Goal: Transaction & Acquisition: Book appointment/travel/reservation

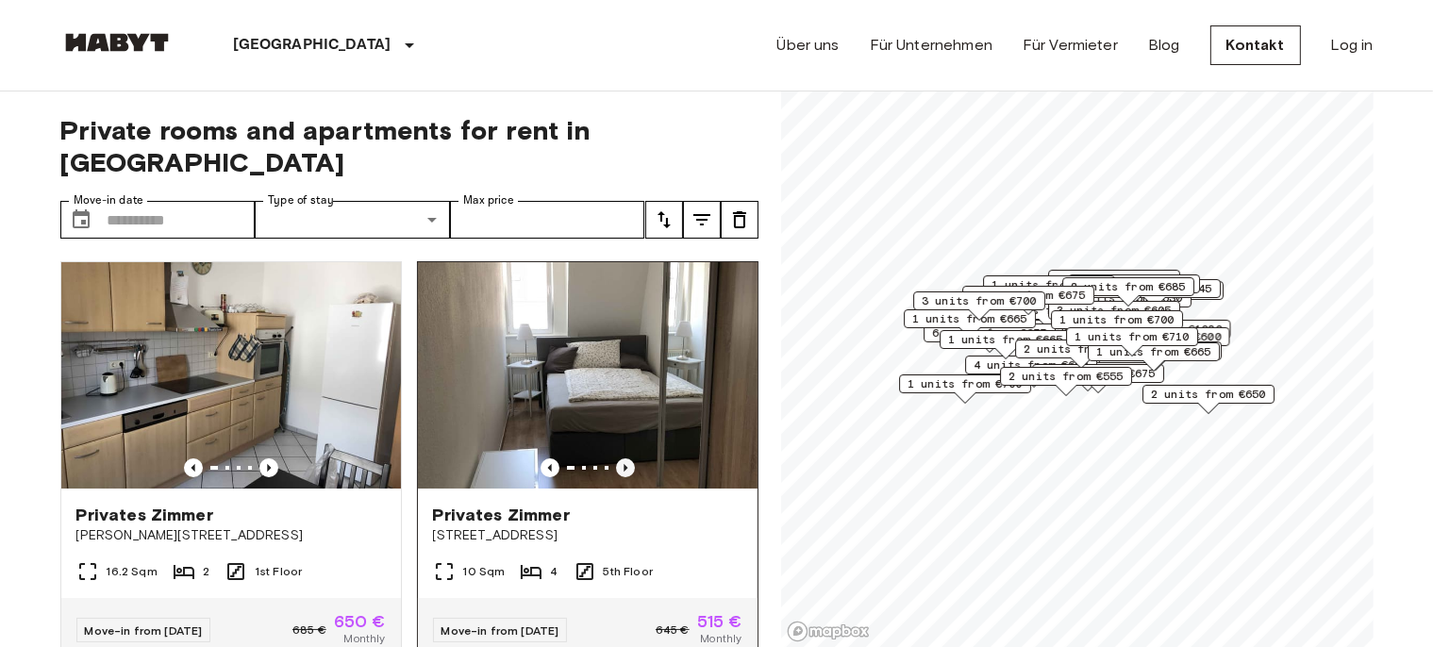
click at [616, 459] on icon "Previous image" at bounding box center [625, 468] width 19 height 19
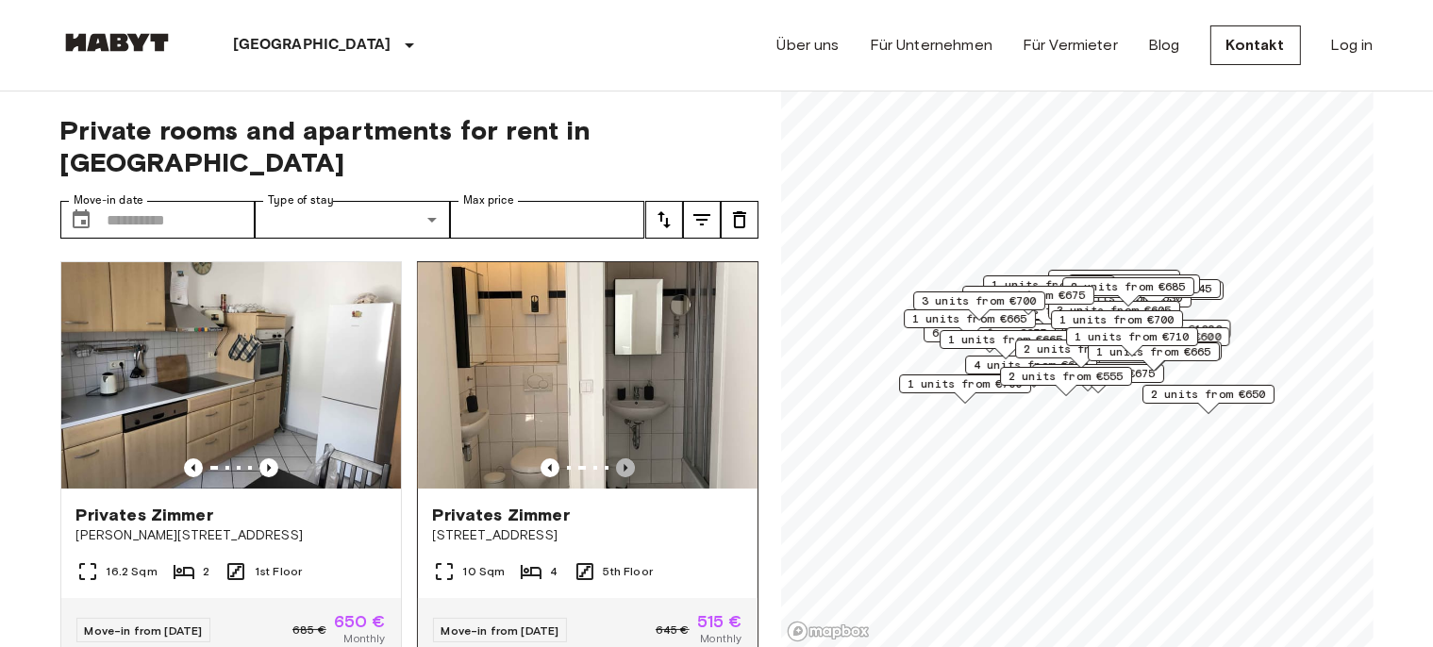
click at [616, 459] on icon "Previous image" at bounding box center [625, 468] width 19 height 19
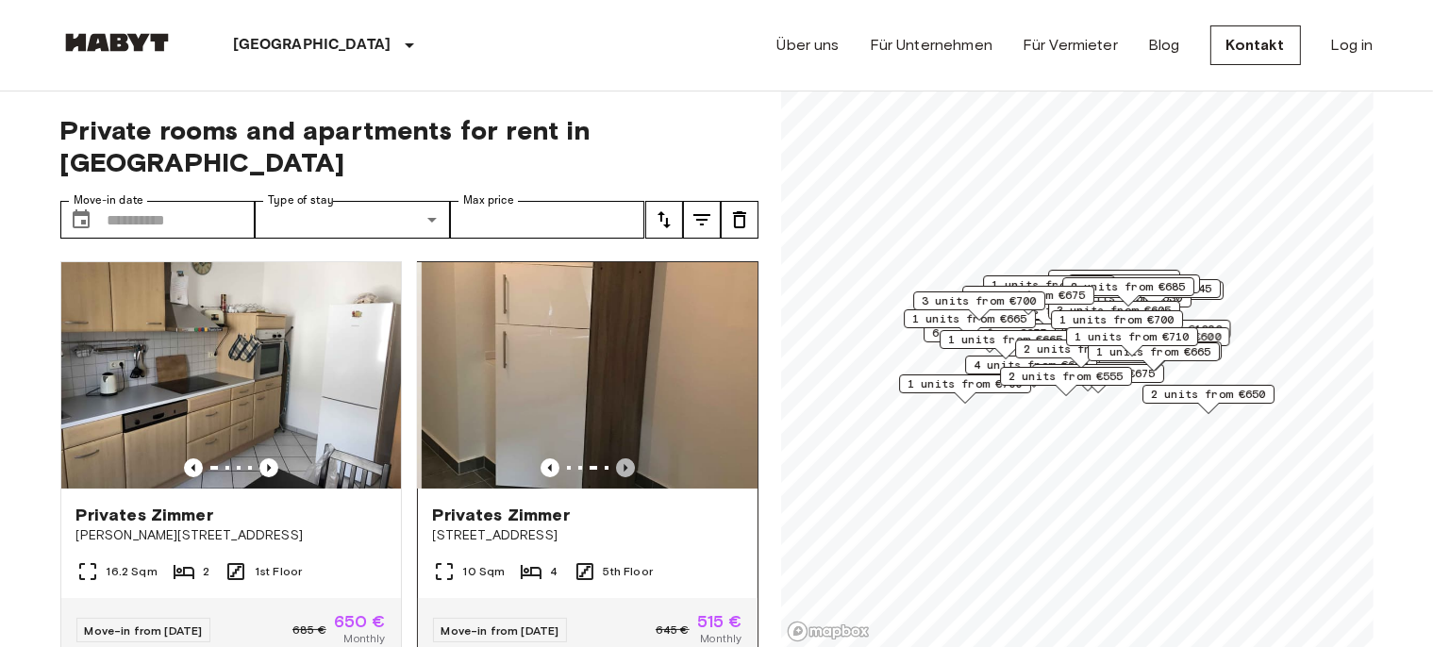
click at [616, 459] on icon "Previous image" at bounding box center [625, 468] width 19 height 19
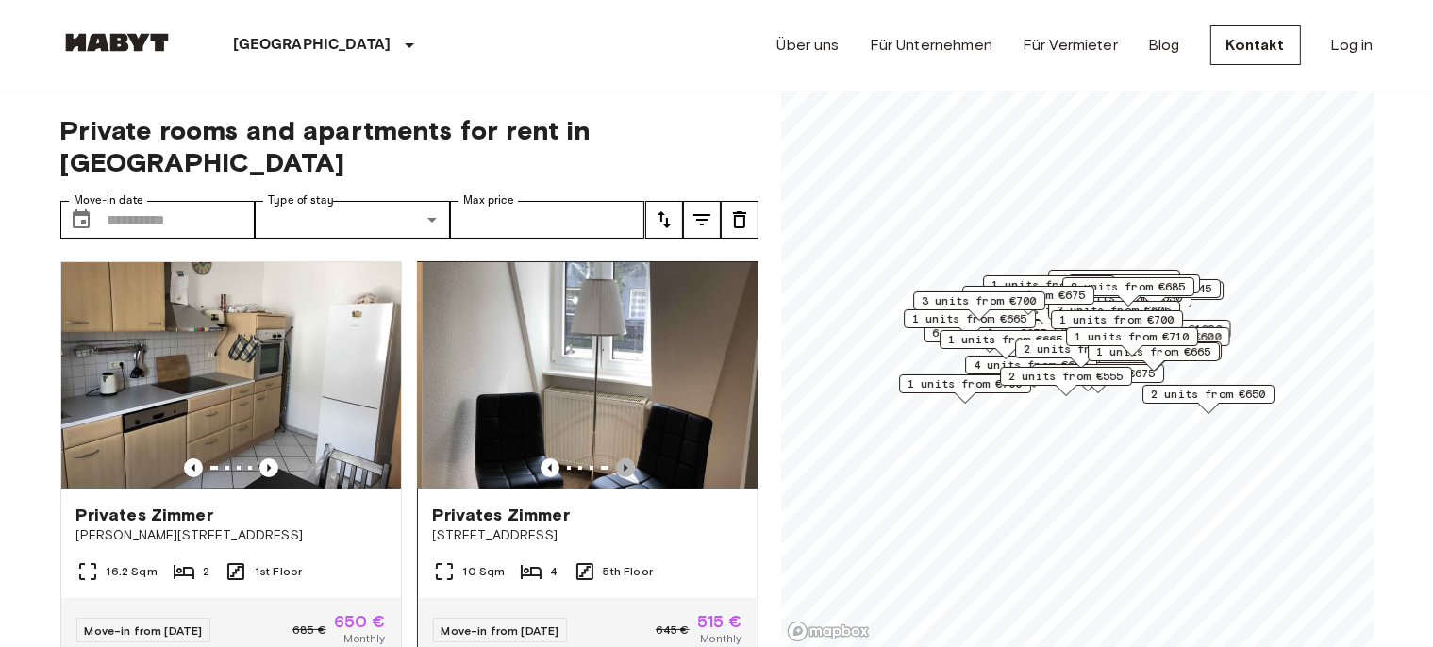
click at [616, 459] on icon "Previous image" at bounding box center [625, 468] width 19 height 19
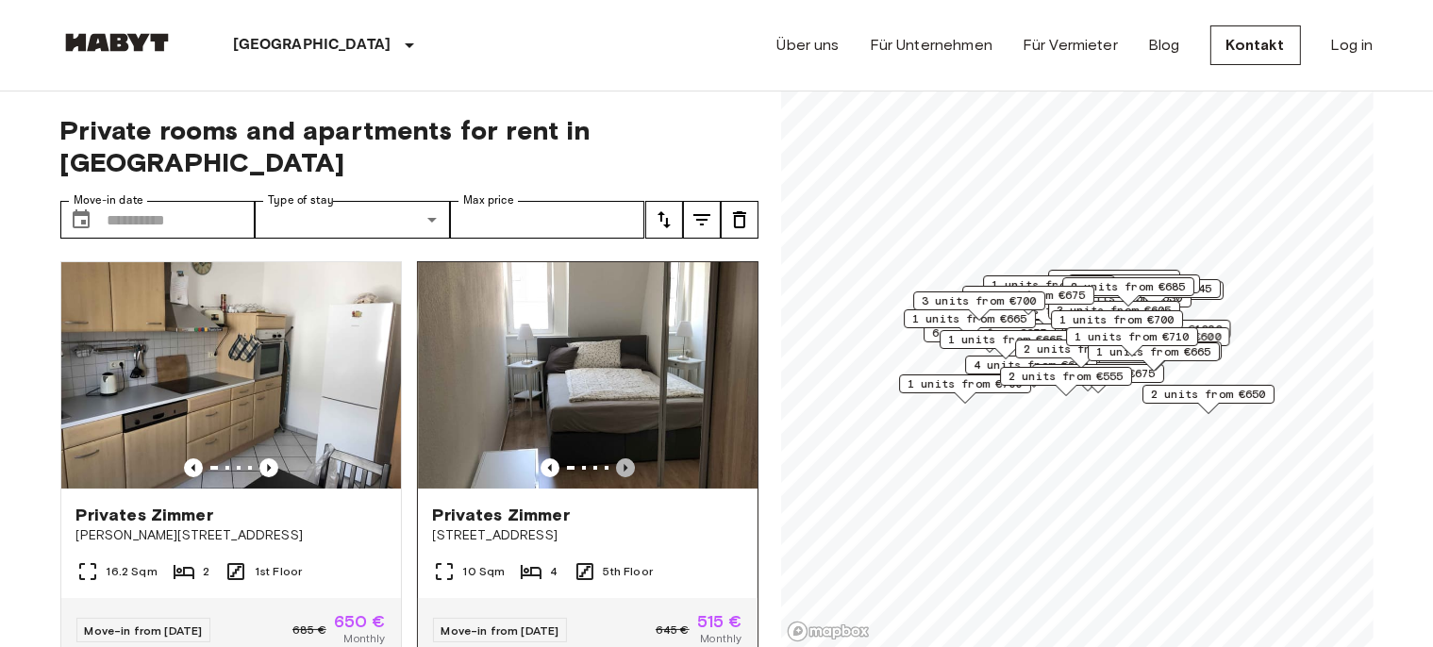
click at [616, 459] on icon "Previous image" at bounding box center [625, 468] width 19 height 19
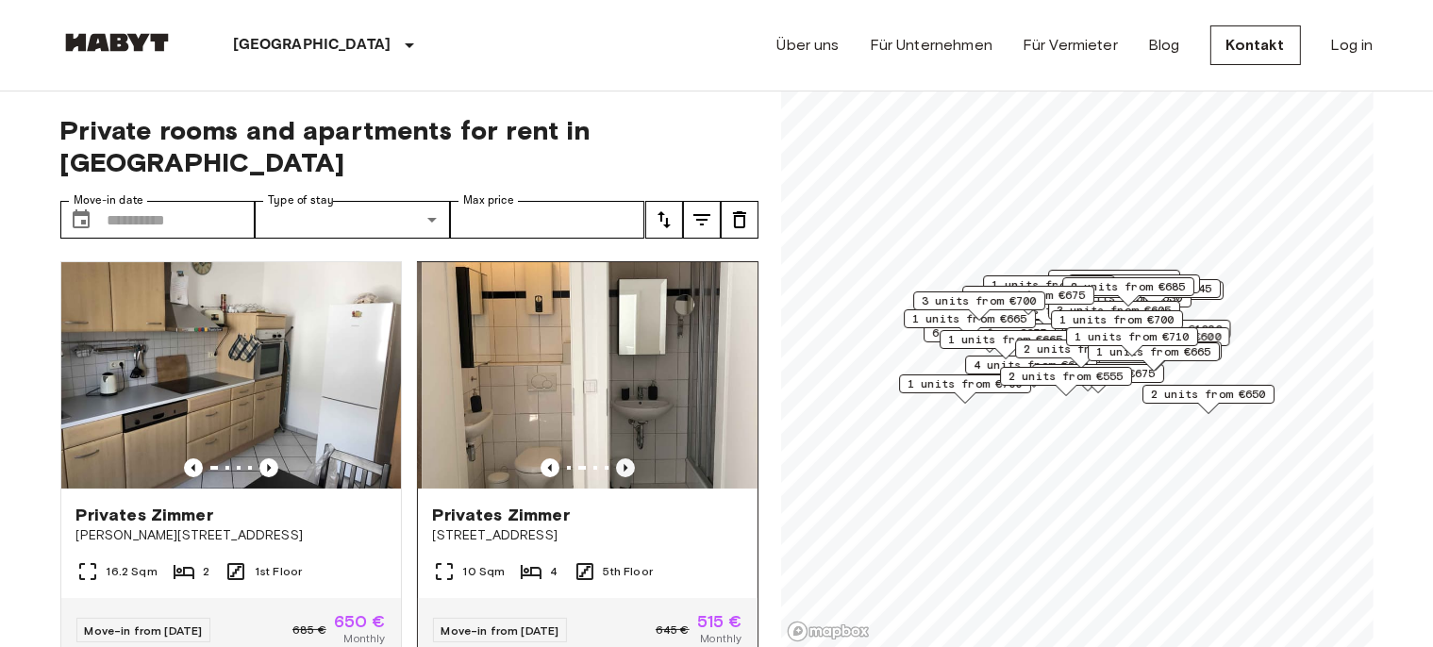
click at [616, 459] on icon "Previous image" at bounding box center [625, 468] width 19 height 19
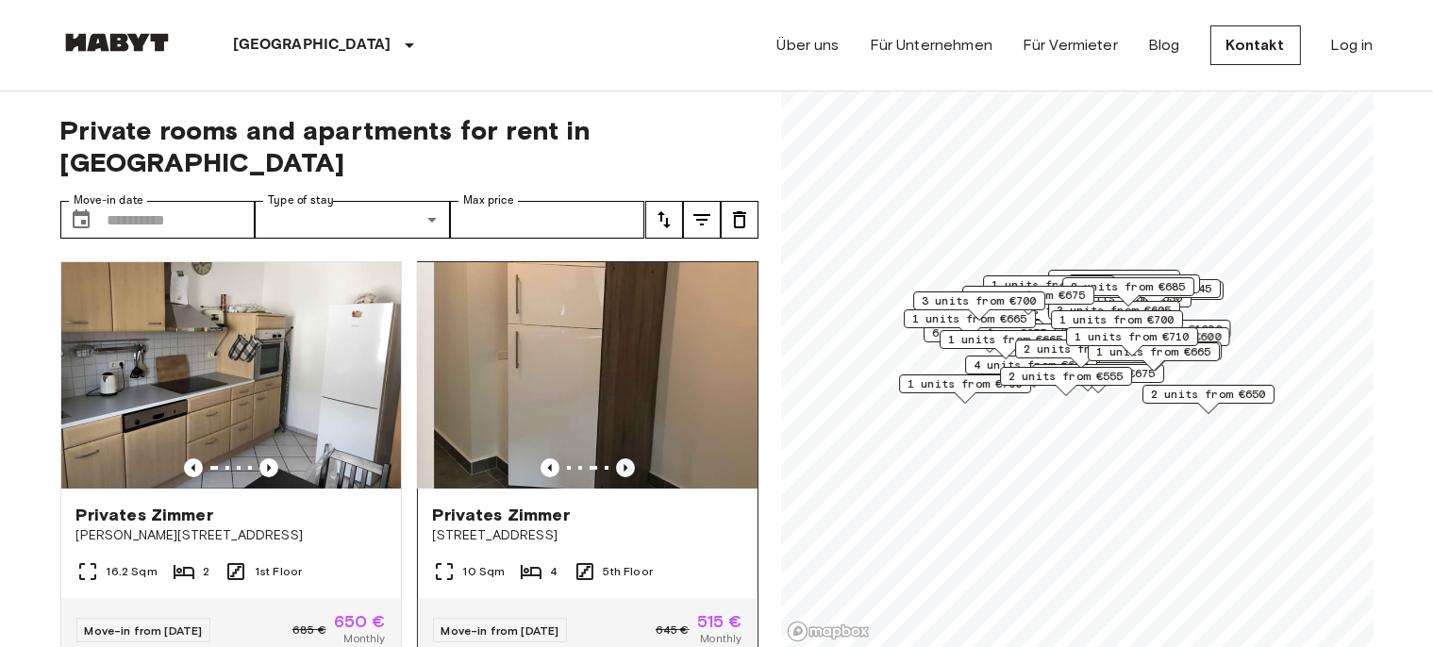
click at [616, 459] on icon "Previous image" at bounding box center [625, 468] width 19 height 19
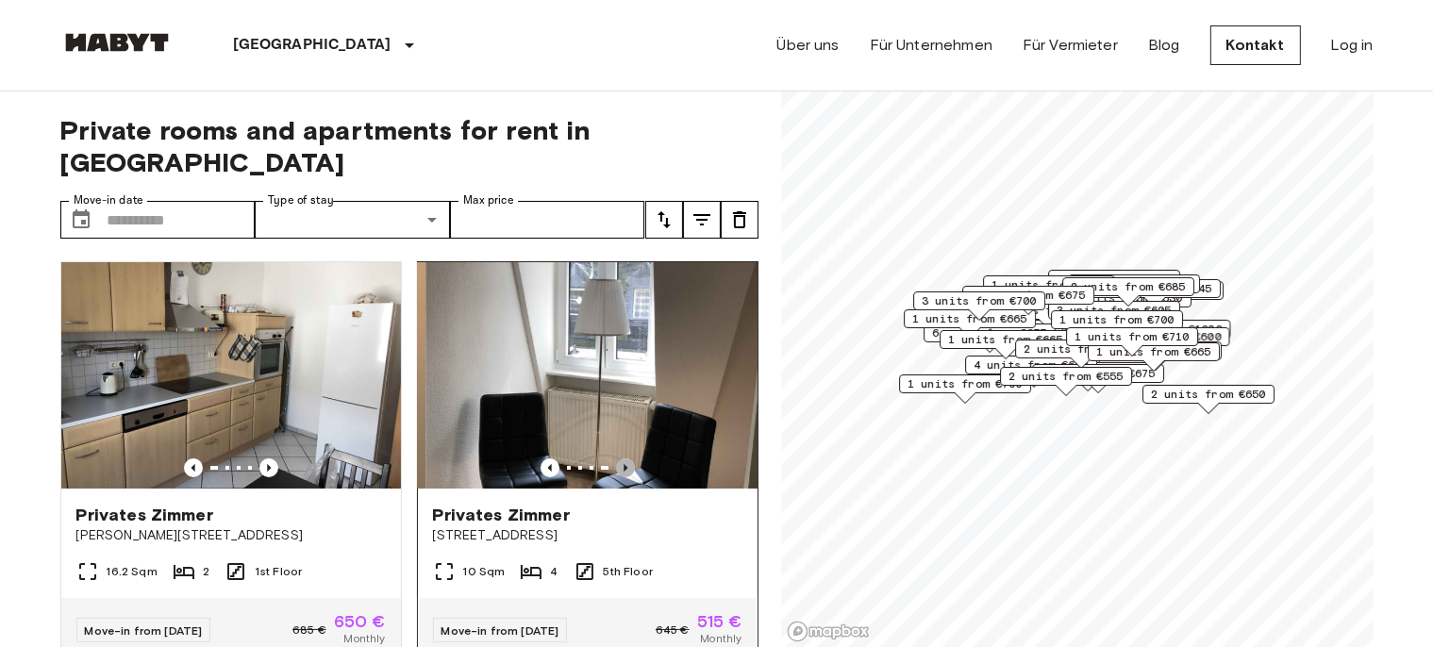
click at [616, 459] on icon "Previous image" at bounding box center [625, 468] width 19 height 19
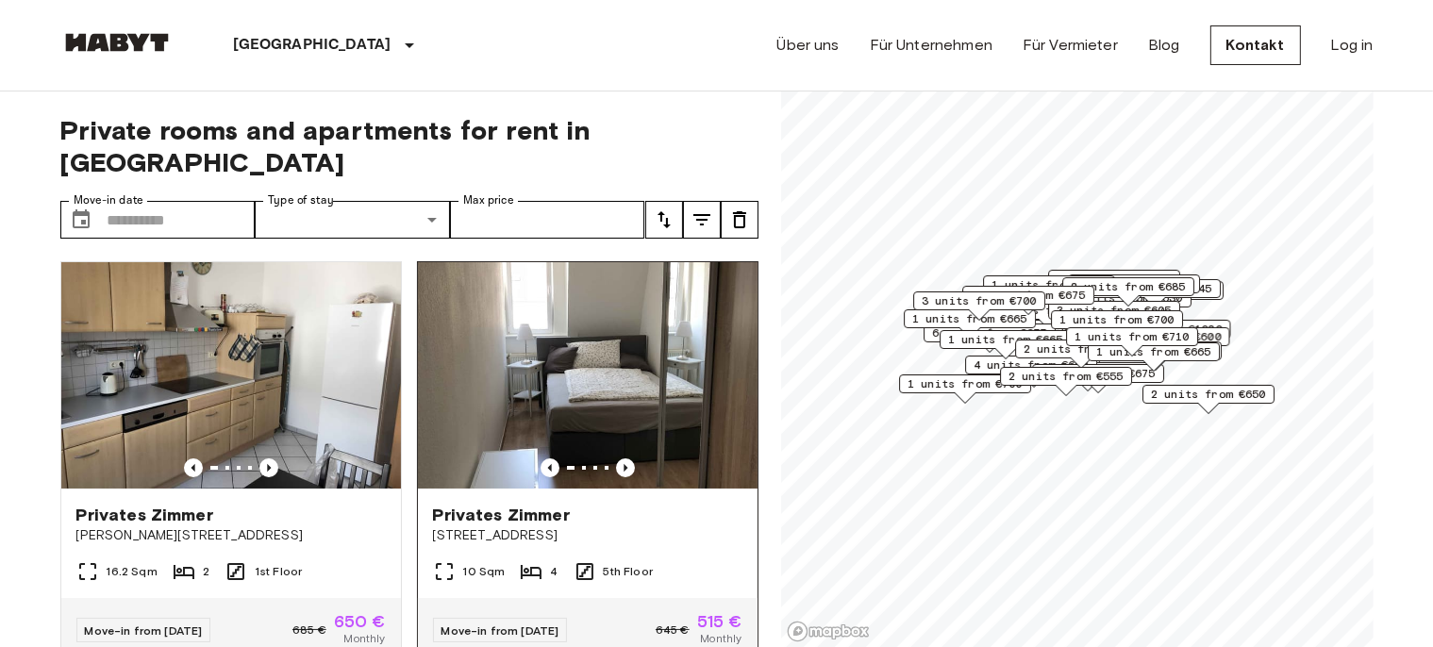
click at [512, 504] on span "Privates Zimmer" at bounding box center [501, 515] width 137 height 23
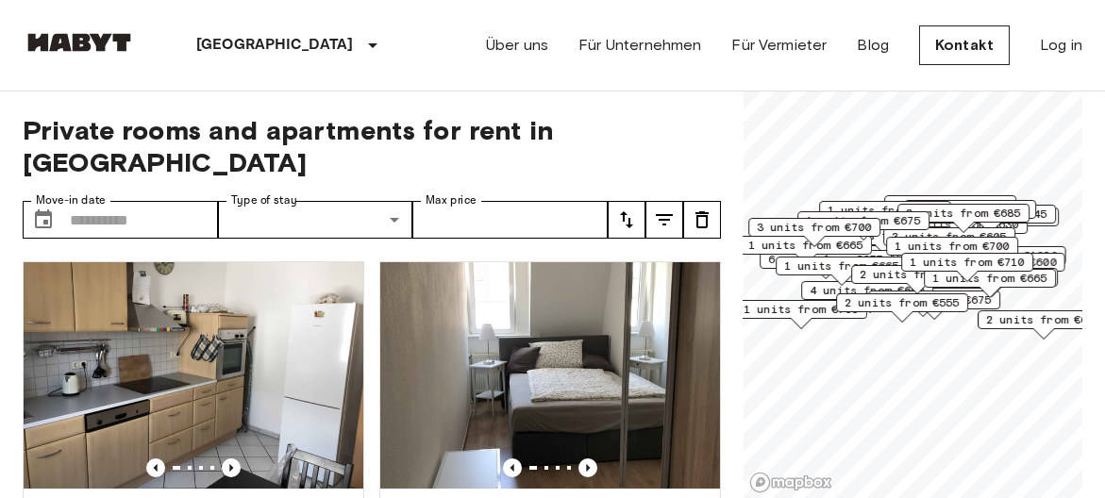
click at [1018, 323] on span "2 units from €650" at bounding box center [1043, 319] width 115 height 17
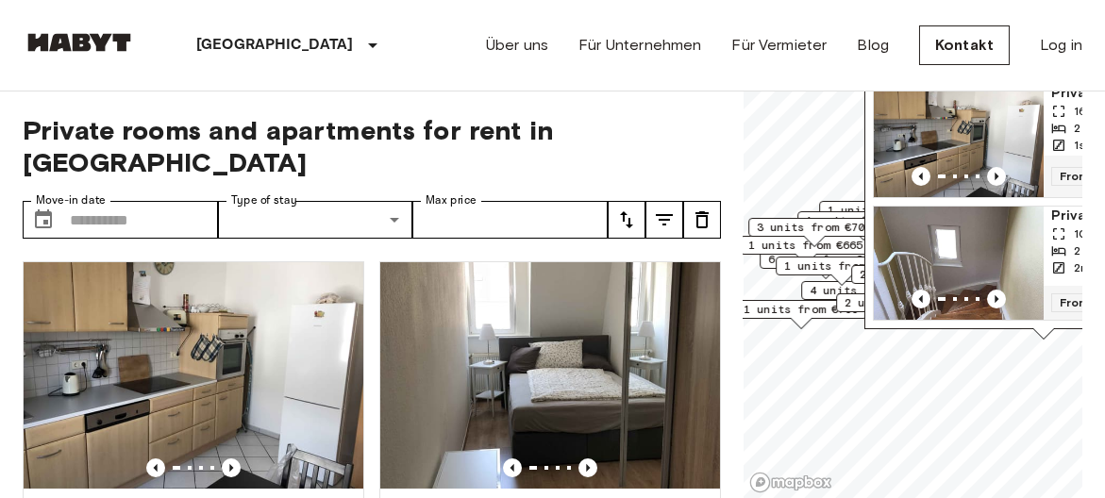
click at [1025, 132] on img "Map marker" at bounding box center [959, 140] width 170 height 113
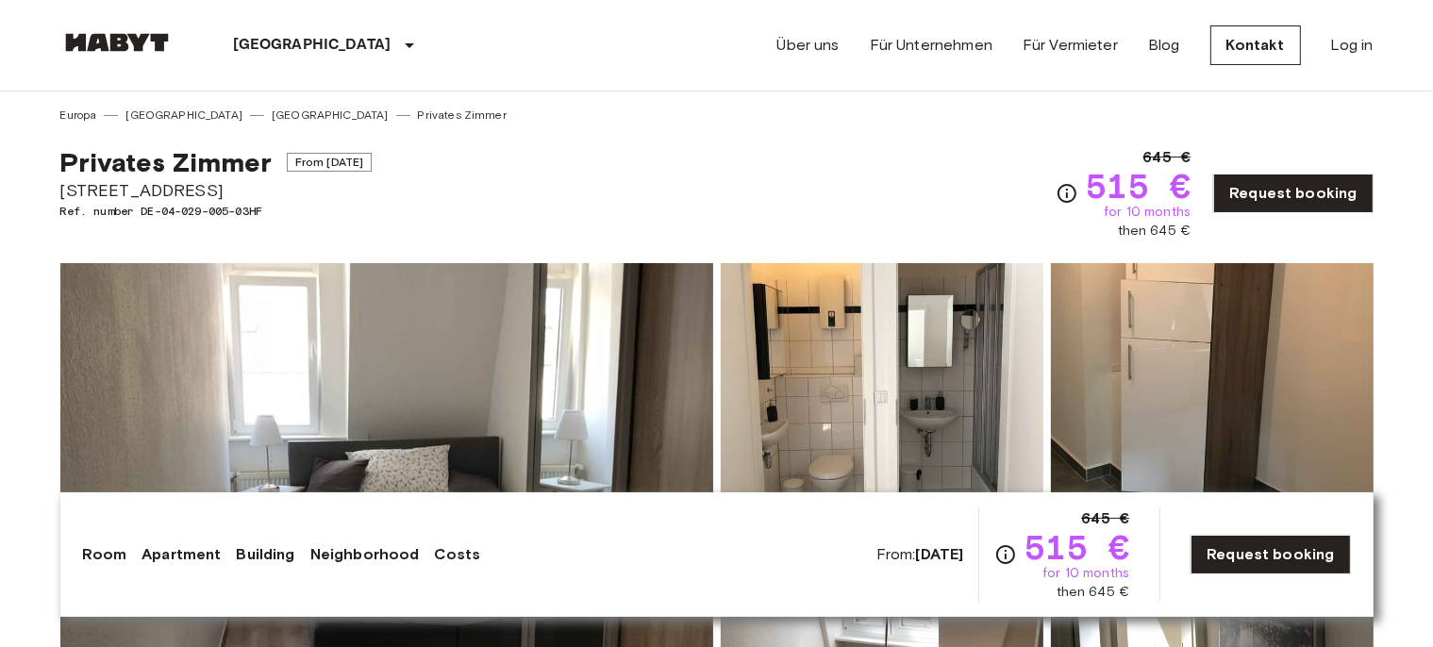
drag, startPoint x: 63, startPoint y: 194, endPoint x: 285, endPoint y: 185, distance: 221.9
click at [285, 185] on span "[STREET_ADDRESS]" at bounding box center [216, 190] width 312 height 25
copy span "[STREET_ADDRESS]"
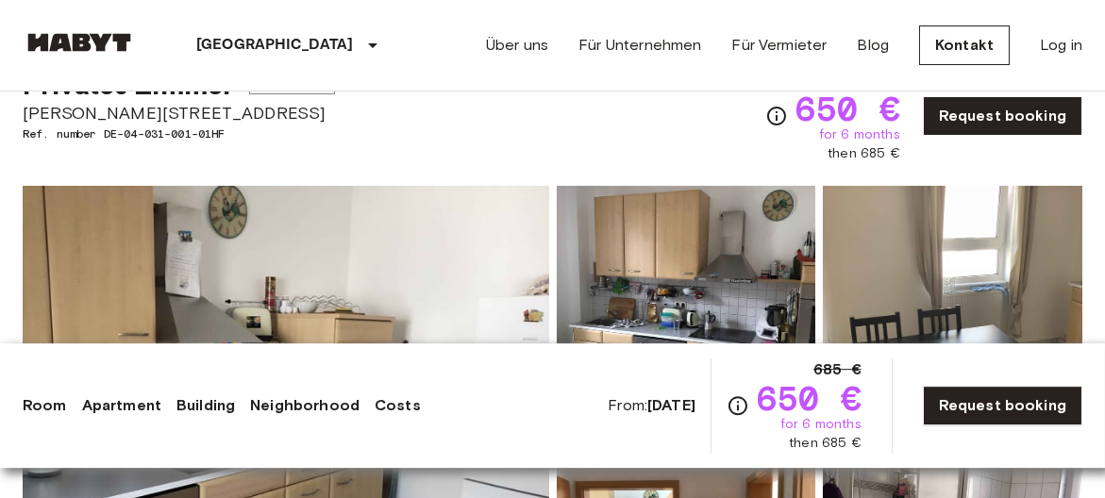
scroll to position [202, 0]
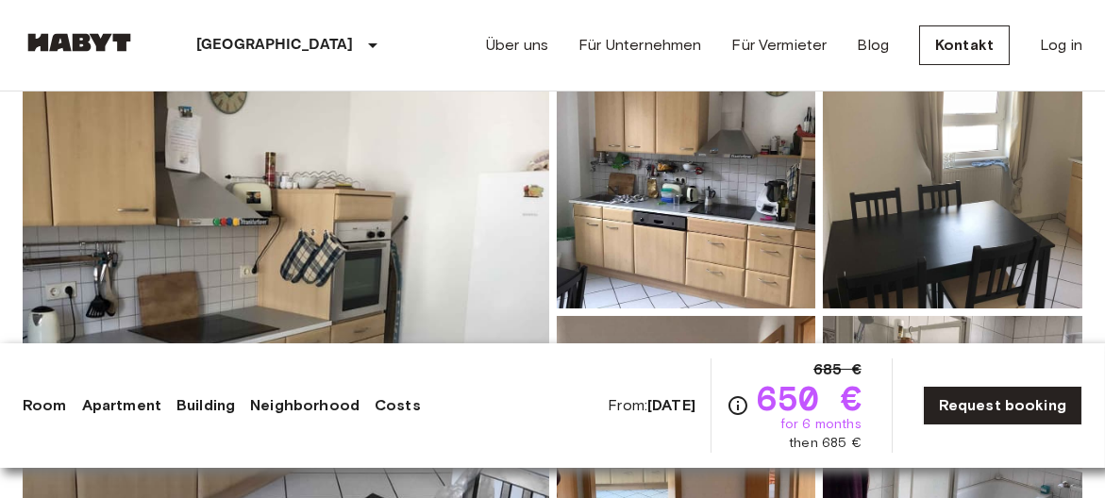
click at [48, 409] on link "Room" at bounding box center [45, 405] width 44 height 23
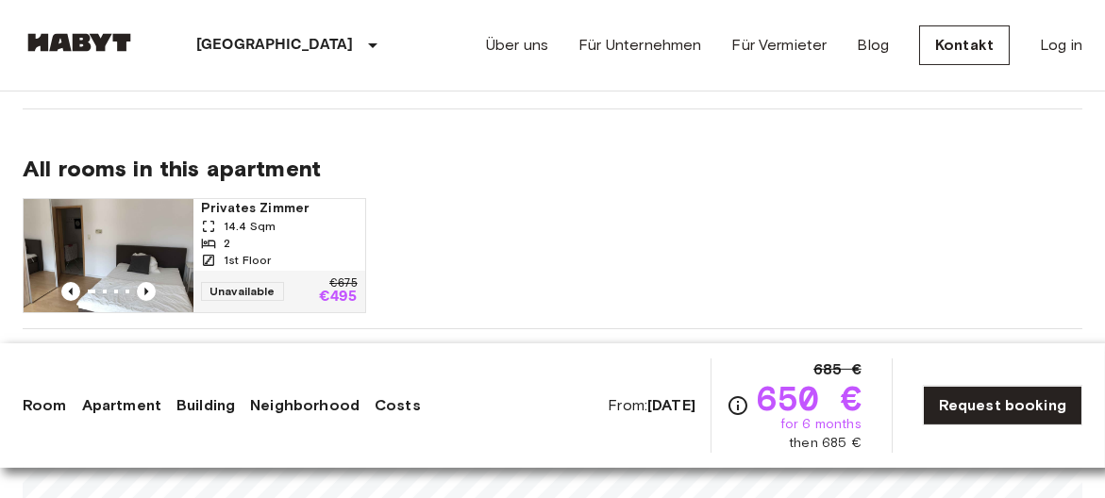
scroll to position [1012, 0]
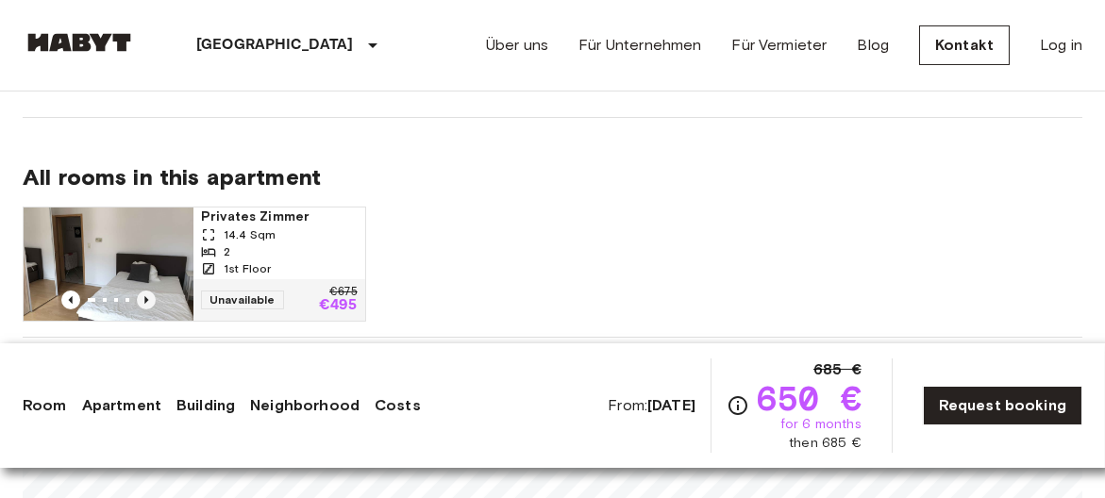
click at [149, 299] on icon "Previous image" at bounding box center [146, 300] width 19 height 19
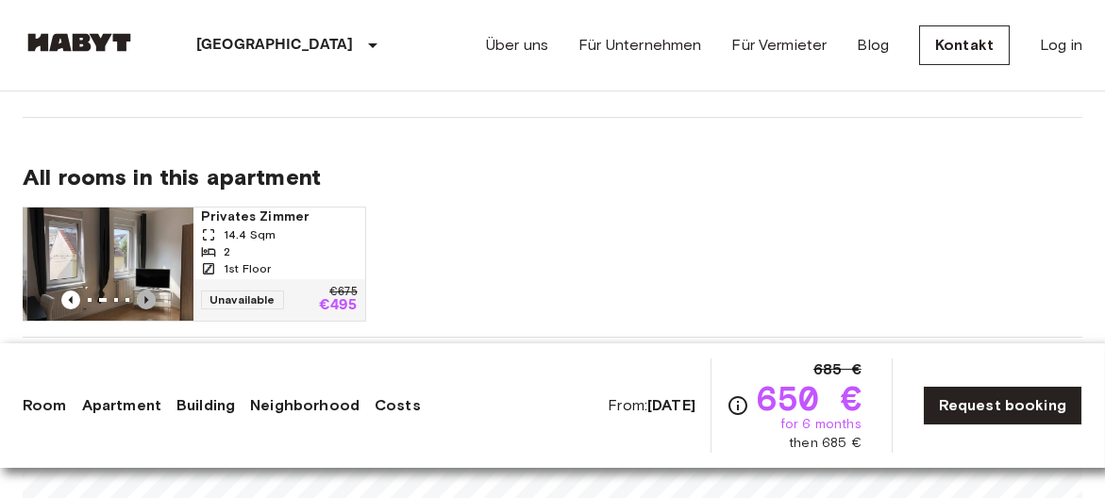
click at [149, 299] on icon "Previous image" at bounding box center [146, 300] width 19 height 19
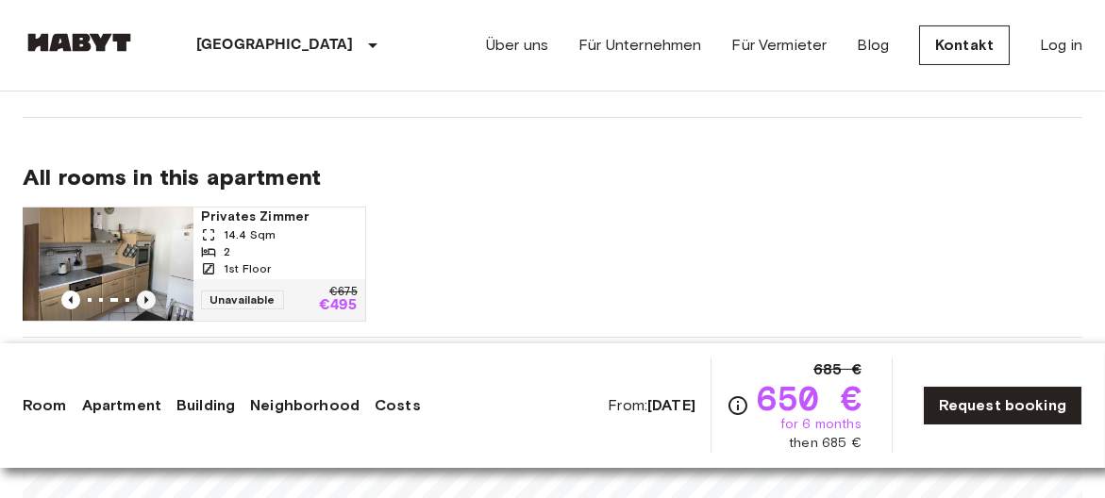
click at [149, 299] on icon "Previous image" at bounding box center [146, 300] width 19 height 19
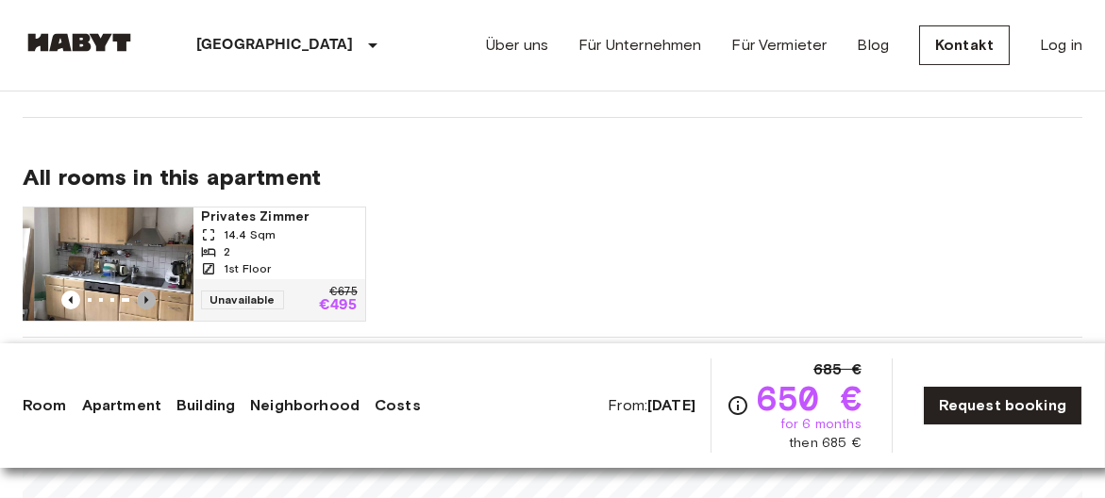
click at [149, 299] on icon "Previous image" at bounding box center [146, 300] width 19 height 19
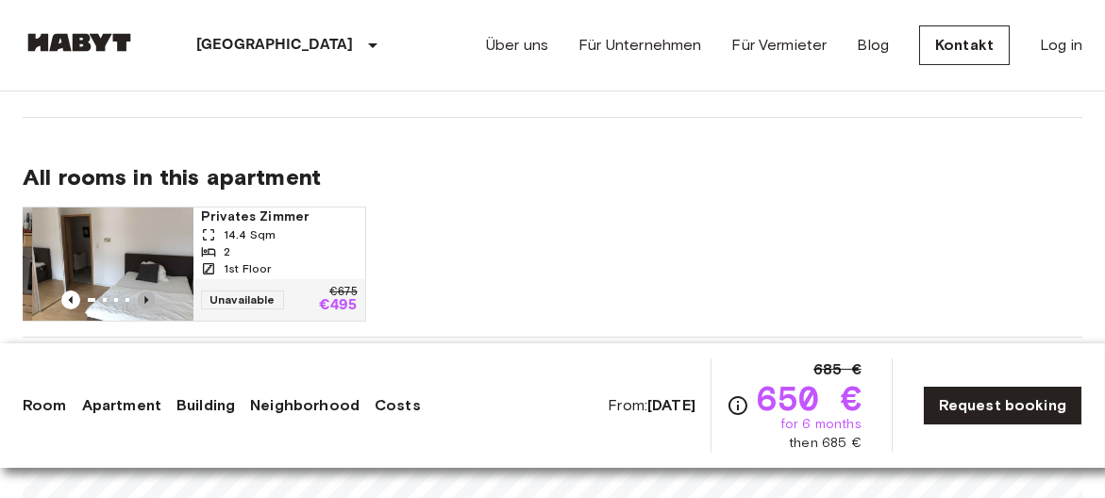
click at [149, 299] on icon "Previous image" at bounding box center [146, 300] width 19 height 19
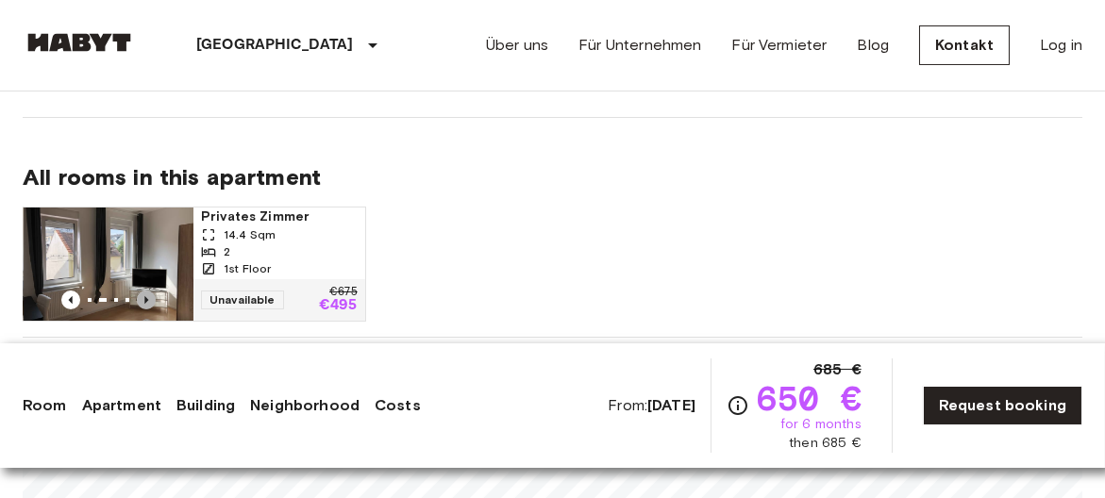
click at [149, 299] on icon "Previous image" at bounding box center [146, 300] width 19 height 19
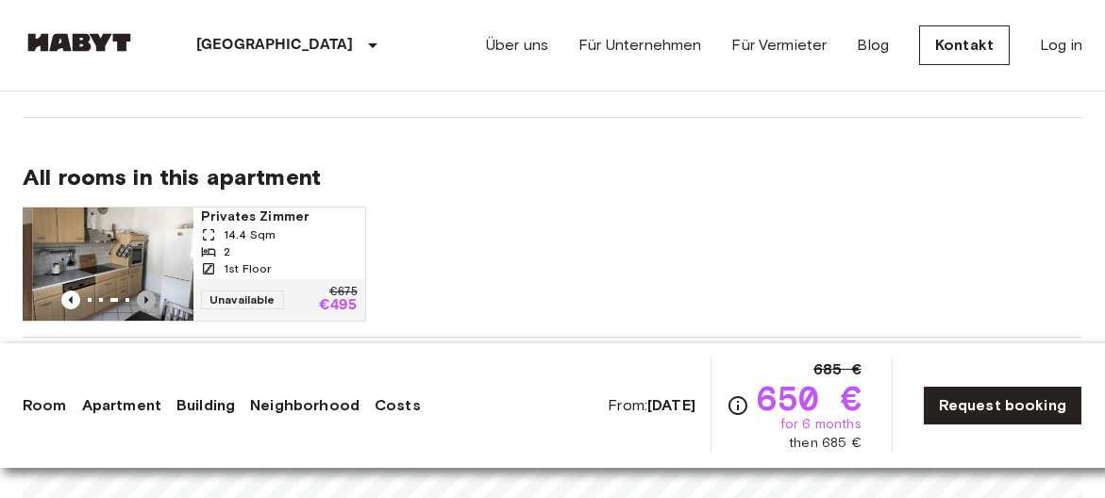
click at [149, 299] on icon "Previous image" at bounding box center [146, 300] width 19 height 19
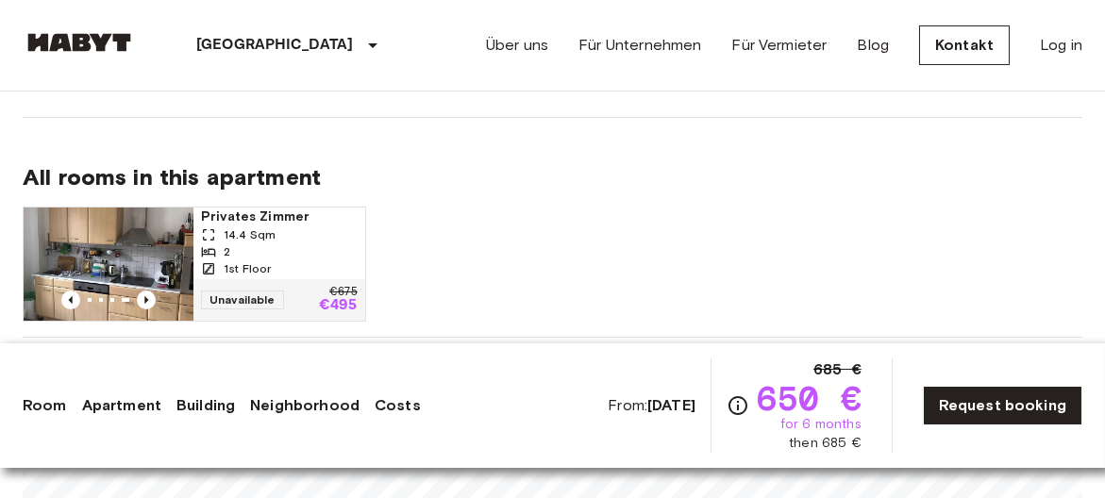
click at [131, 407] on link "Apartment" at bounding box center [121, 405] width 79 height 23
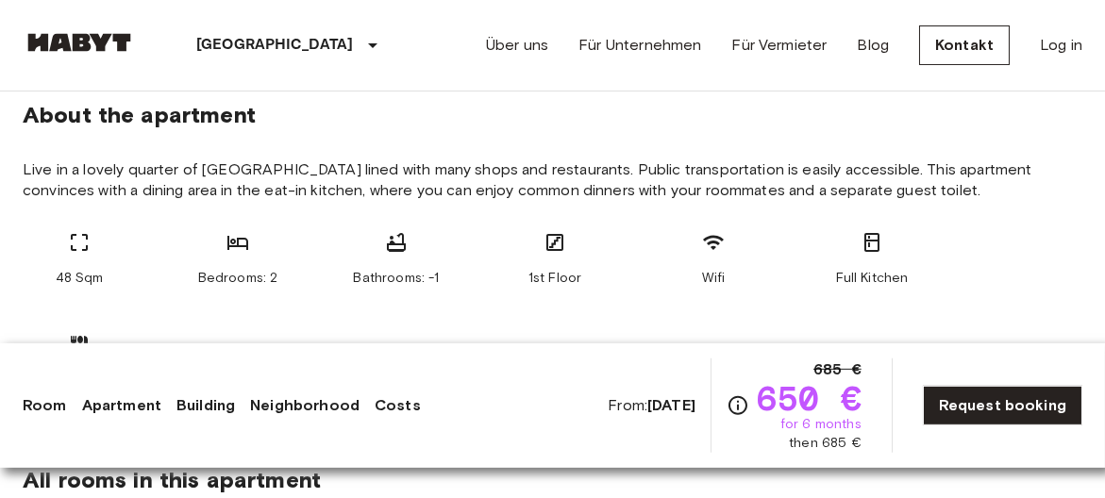
scroll to position [573, 0]
